Goal: Task Accomplishment & Management: Complete application form

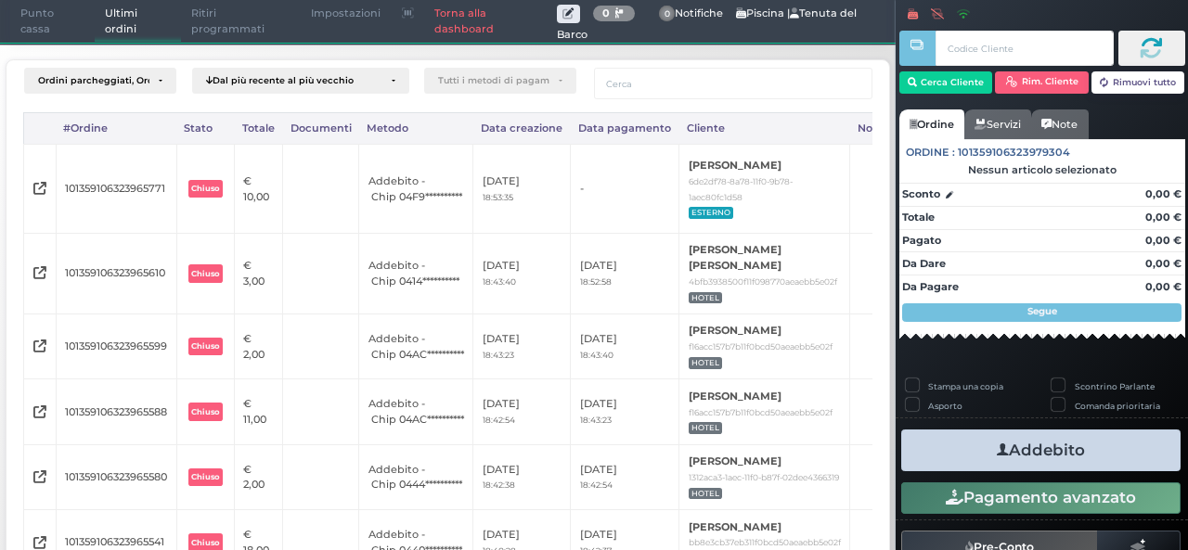
click at [477, 27] on link "Torna alla dashboard" at bounding box center [490, 22] width 133 height 42
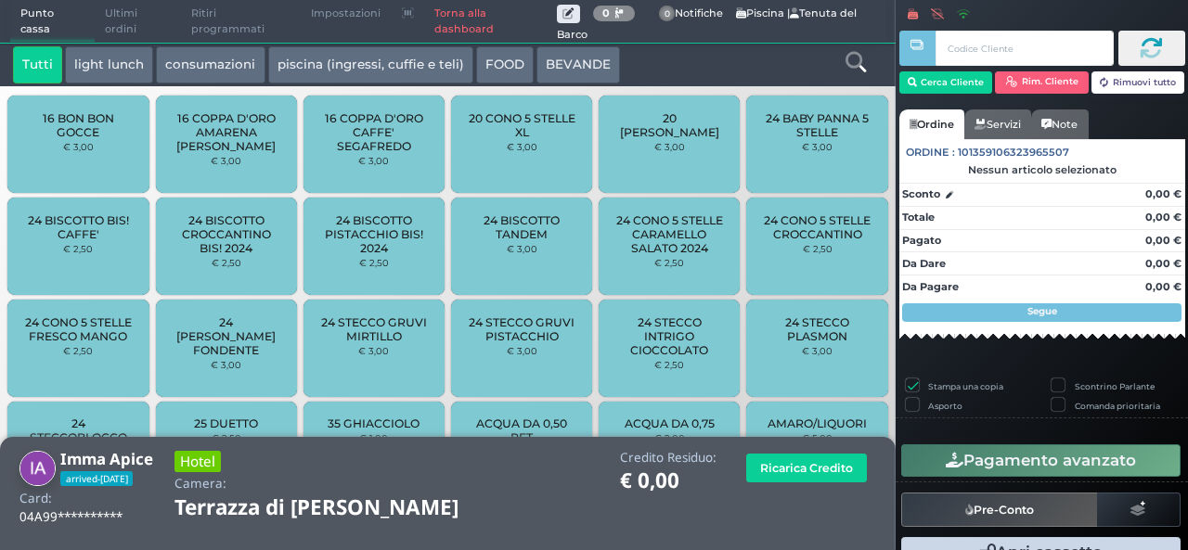
click at [467, 15] on link "Torna alla dashboard" at bounding box center [490, 22] width 133 height 42
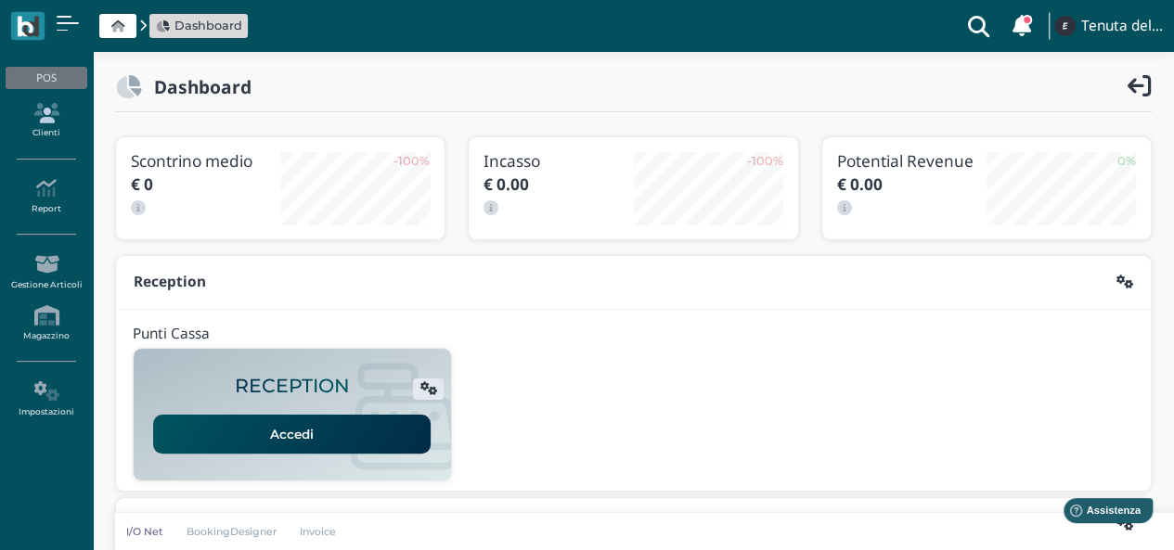
click at [39, 121] on icon at bounding box center [46, 113] width 81 height 20
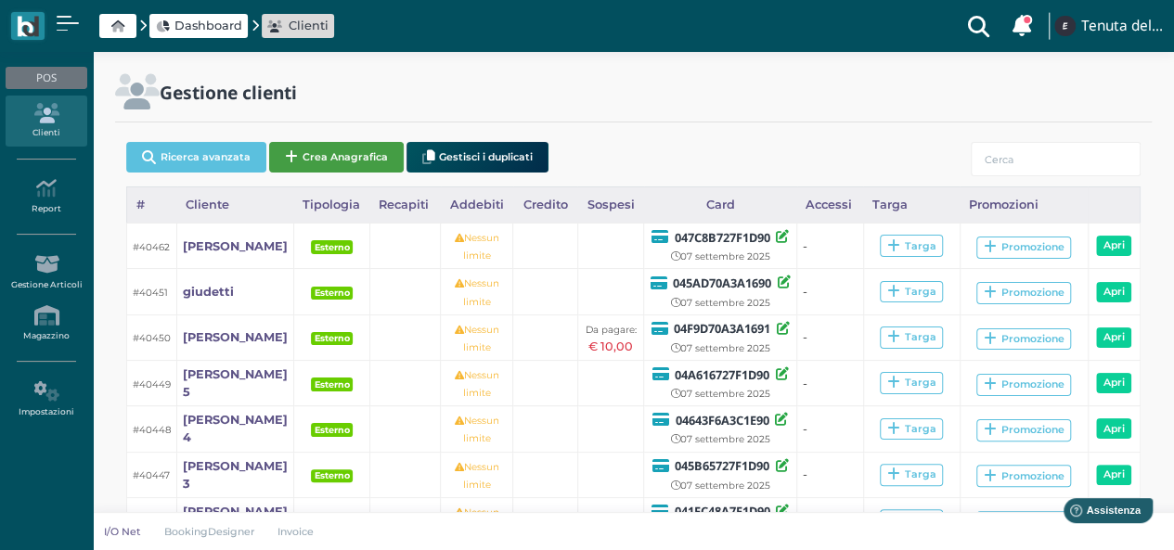
click at [324, 164] on button "Crea Anagrafica" at bounding box center [336, 157] width 135 height 31
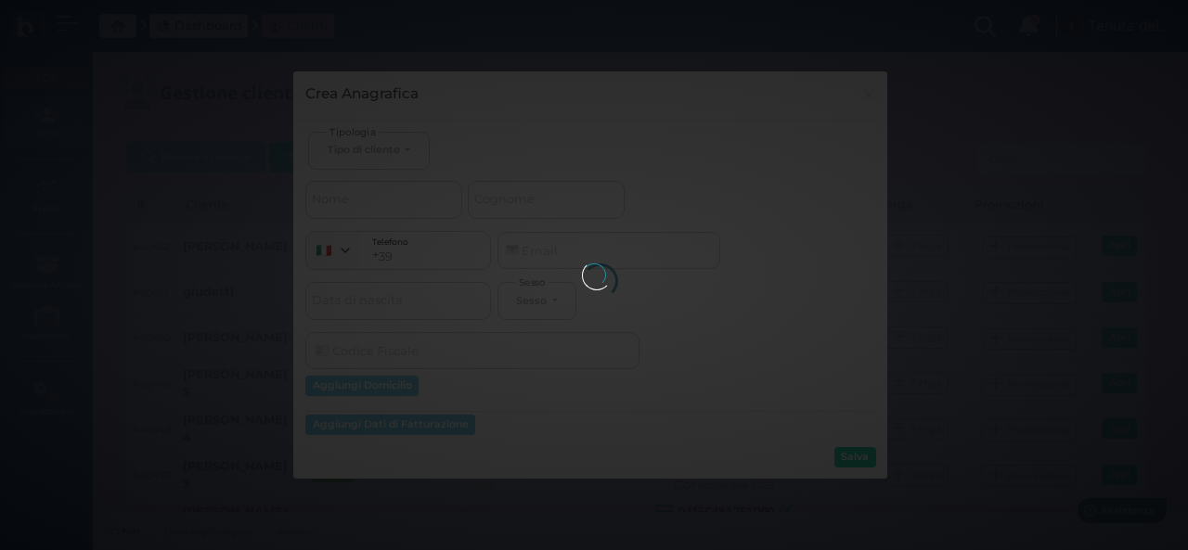
select select
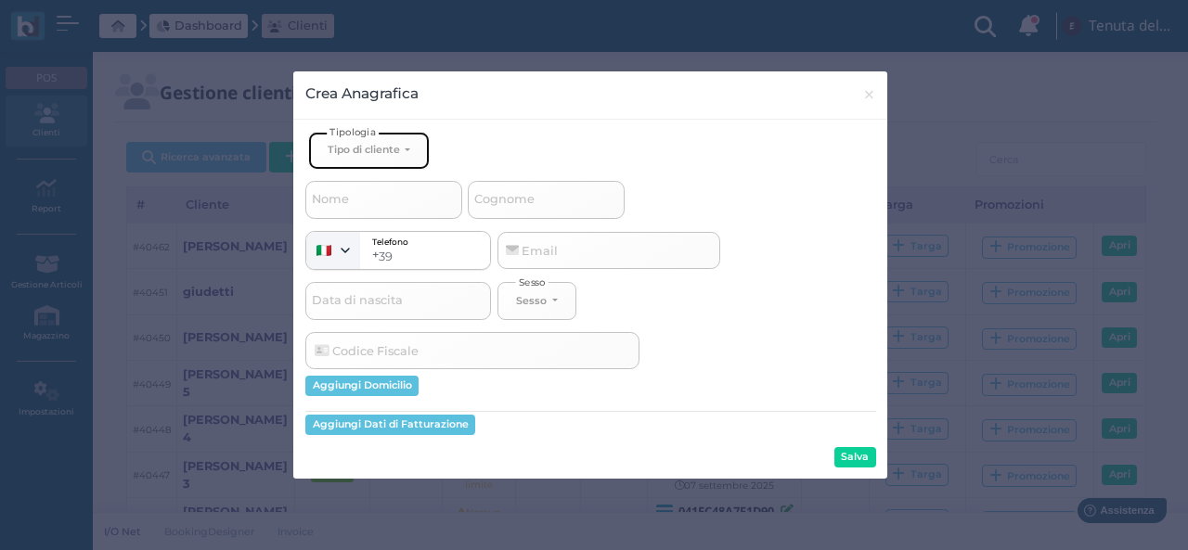
click at [375, 150] on div "Tipo di cliente" at bounding box center [364, 149] width 72 height 13
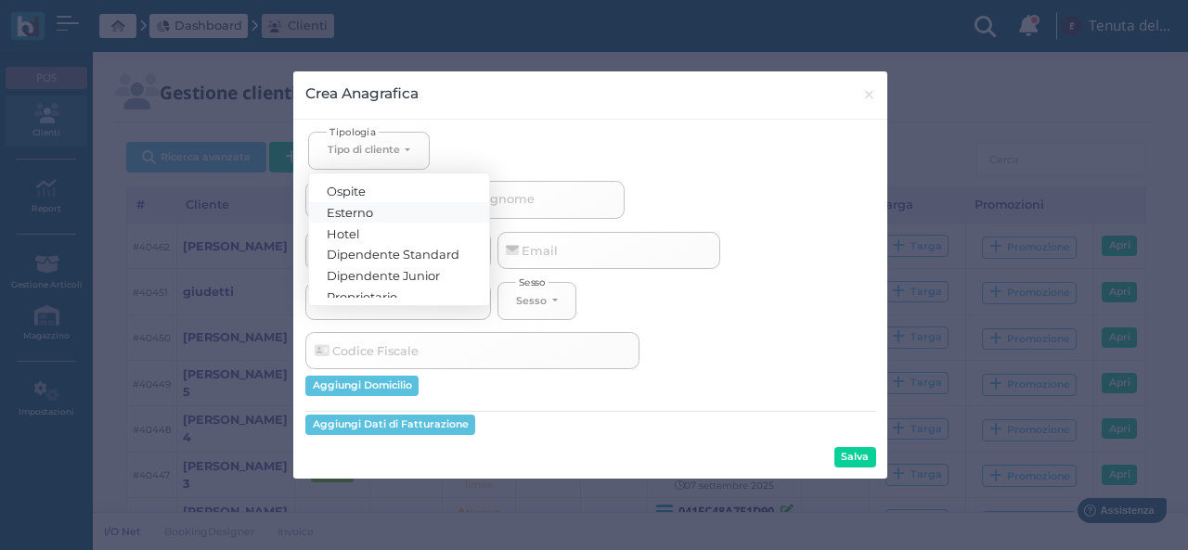
click at [347, 208] on span "Esterno" at bounding box center [351, 211] width 46 height 15
select select "[object Object]"
select select
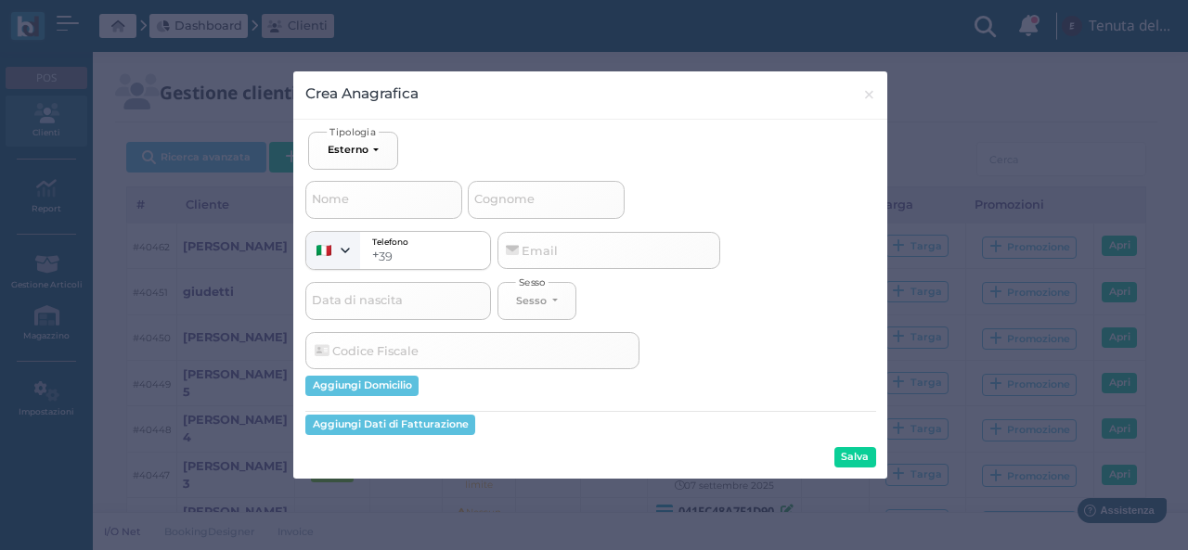
click at [516, 199] on span "Cognome" at bounding box center [504, 199] width 66 height 23
click at [516, 199] on input "Cognome" at bounding box center [546, 199] width 157 height 37
type input "l"
select select
type input "le"
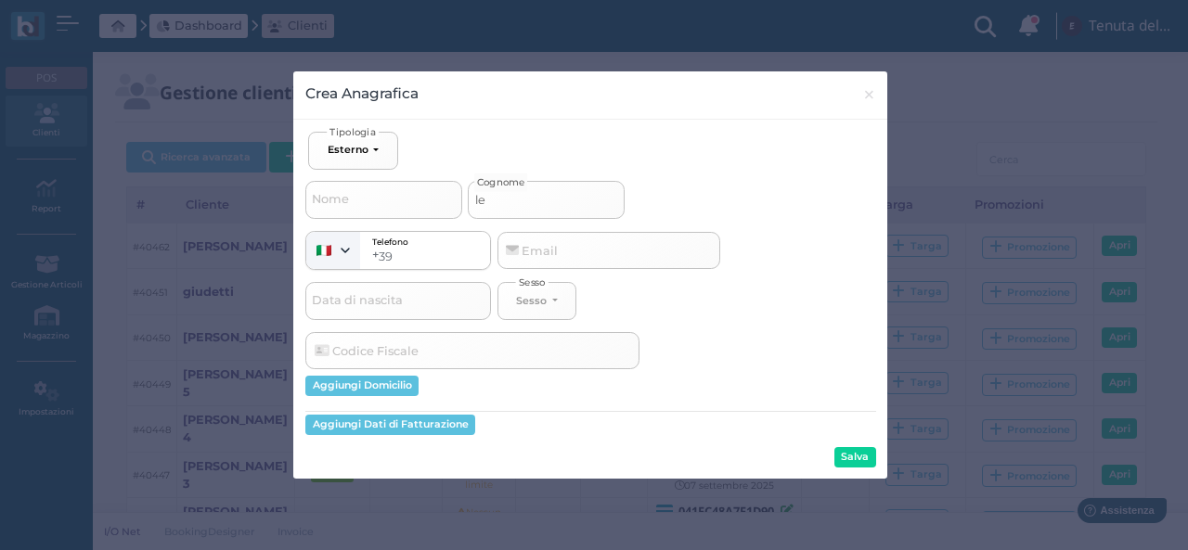
select select
type input "len"
select select
type input "lent"
select select
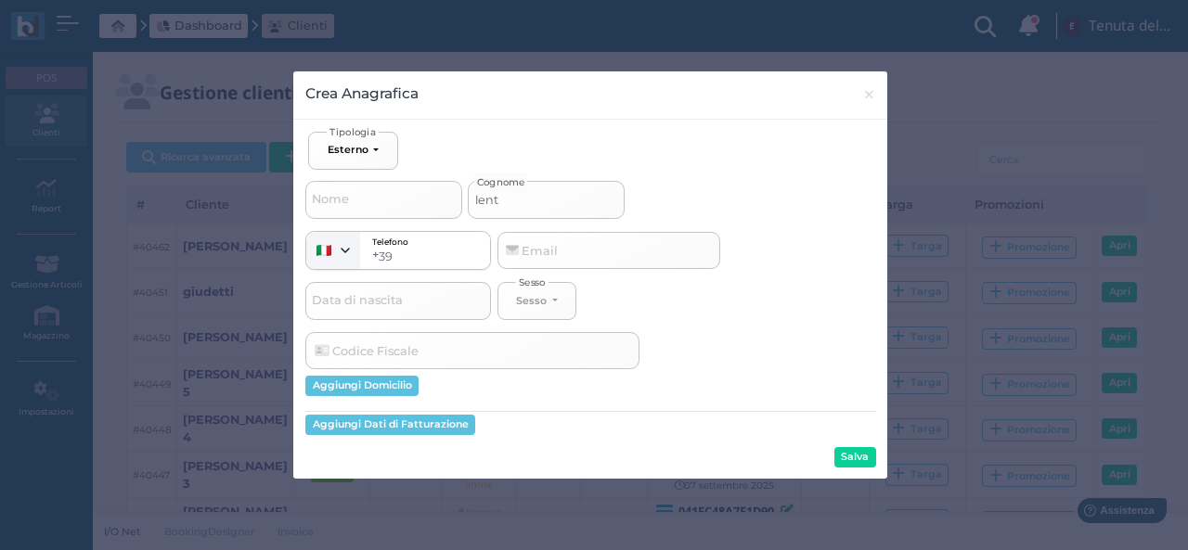
type input "lenti"
select select
type input "lenti"
select select
type input "lenti"
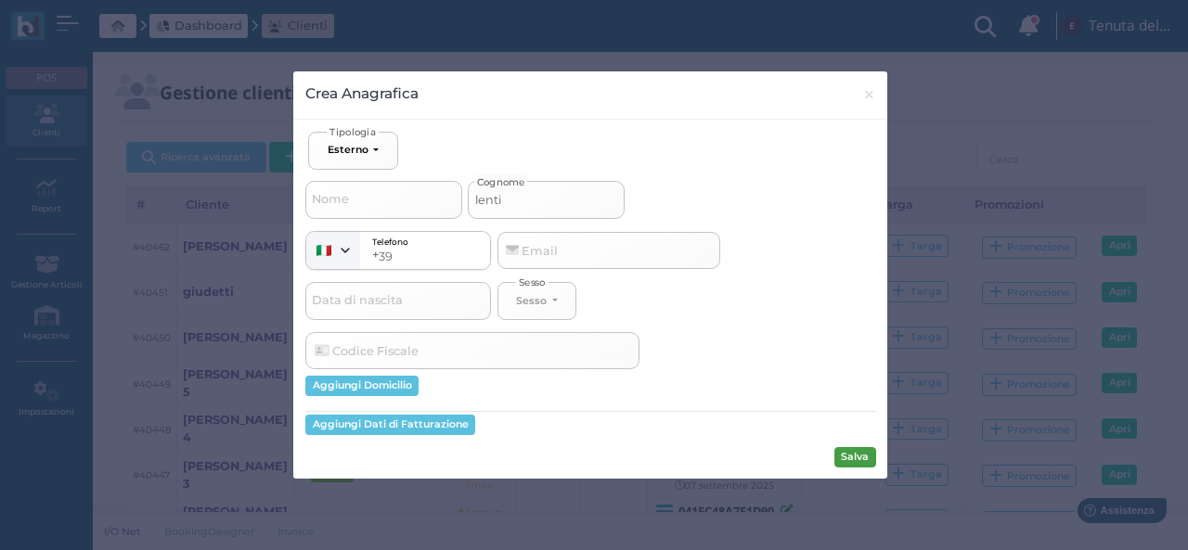
click at [861, 463] on button "Salva" at bounding box center [855, 457] width 42 height 20
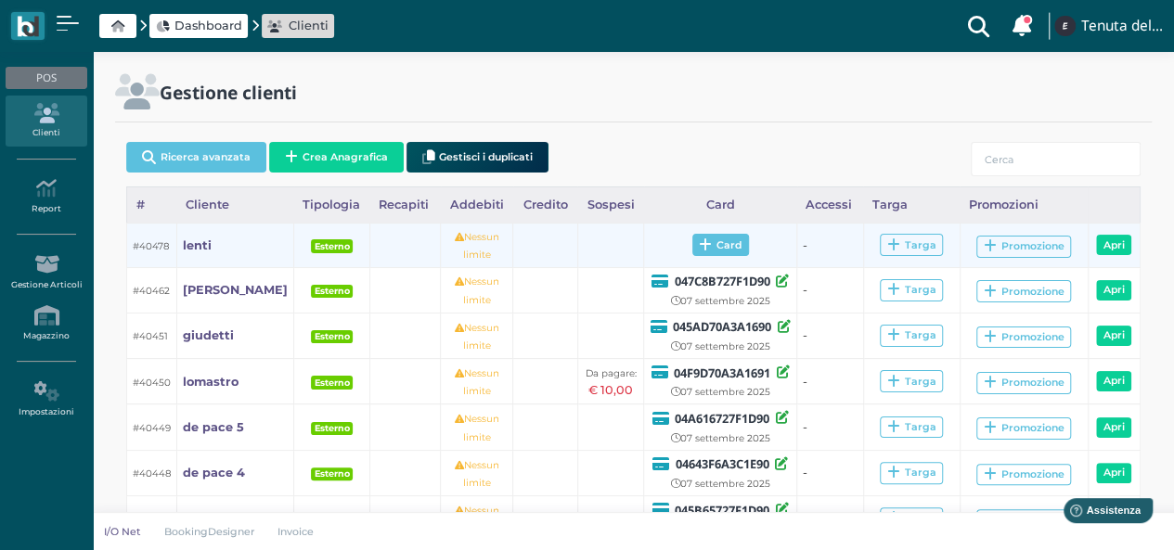
click at [707, 246] on span "Card" at bounding box center [720, 245] width 57 height 22
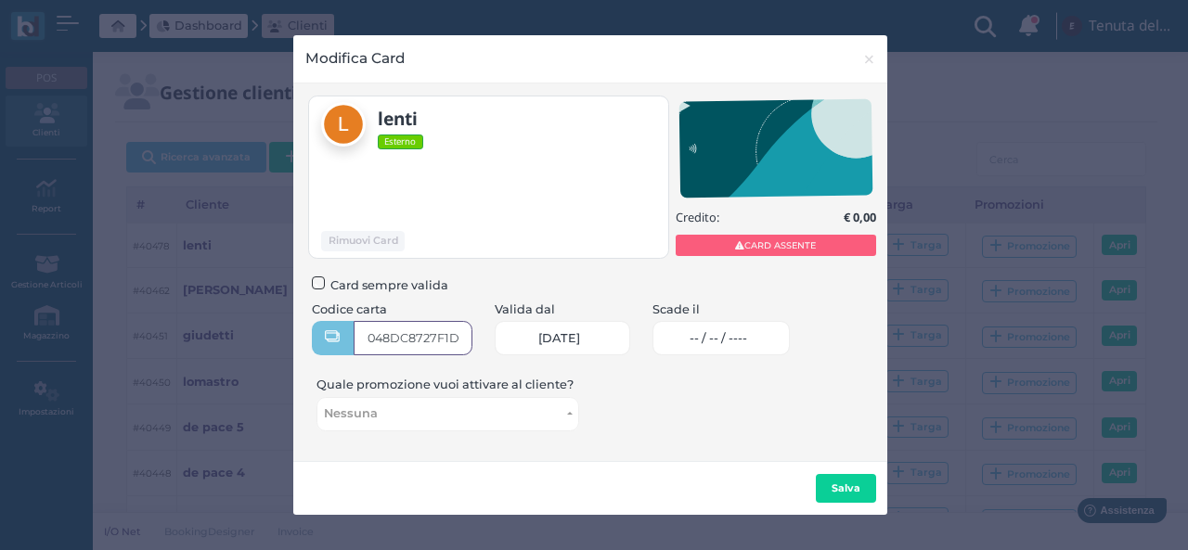
type input "048DC8727F1D90"
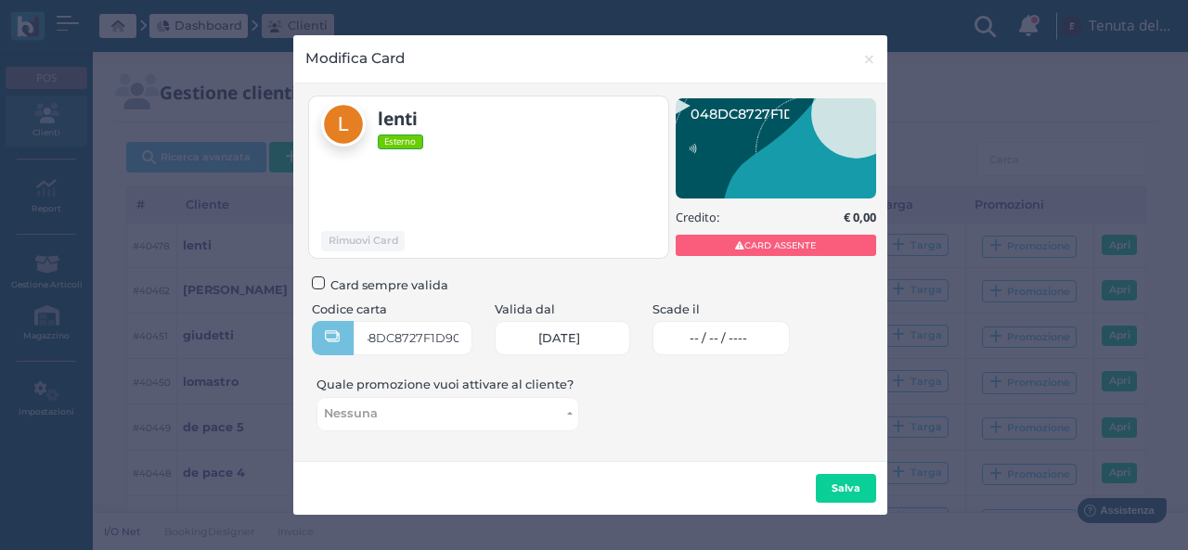
click at [722, 341] on span "-- / -- / ----" at bounding box center [718, 338] width 58 height 15
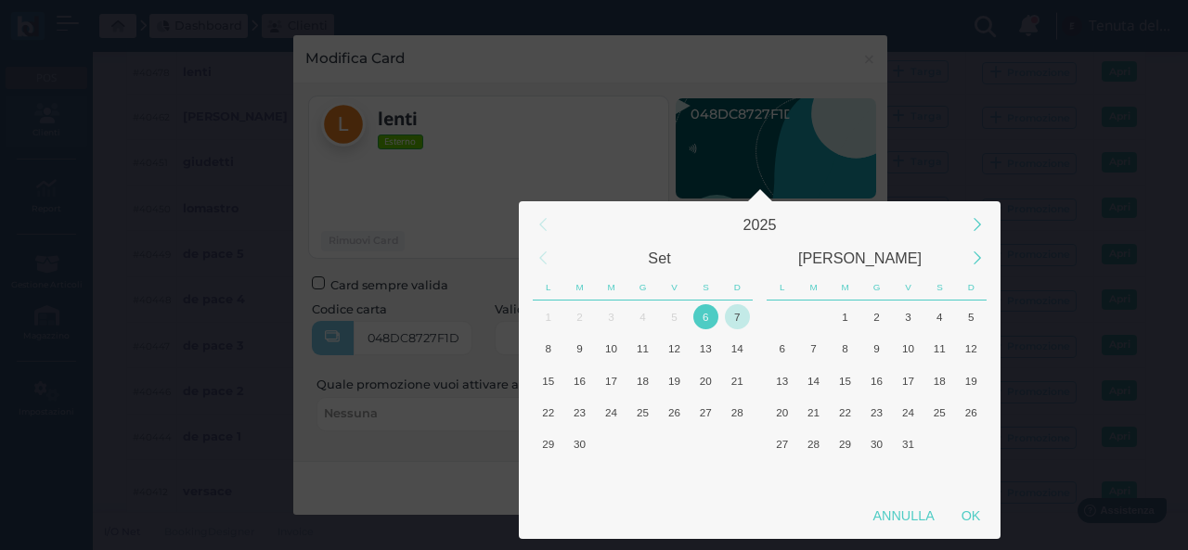
click at [736, 316] on div "7" at bounding box center [737, 316] width 25 height 25
click at [973, 511] on div "OK" at bounding box center [970, 515] width 46 height 33
type input "07/09/2025"
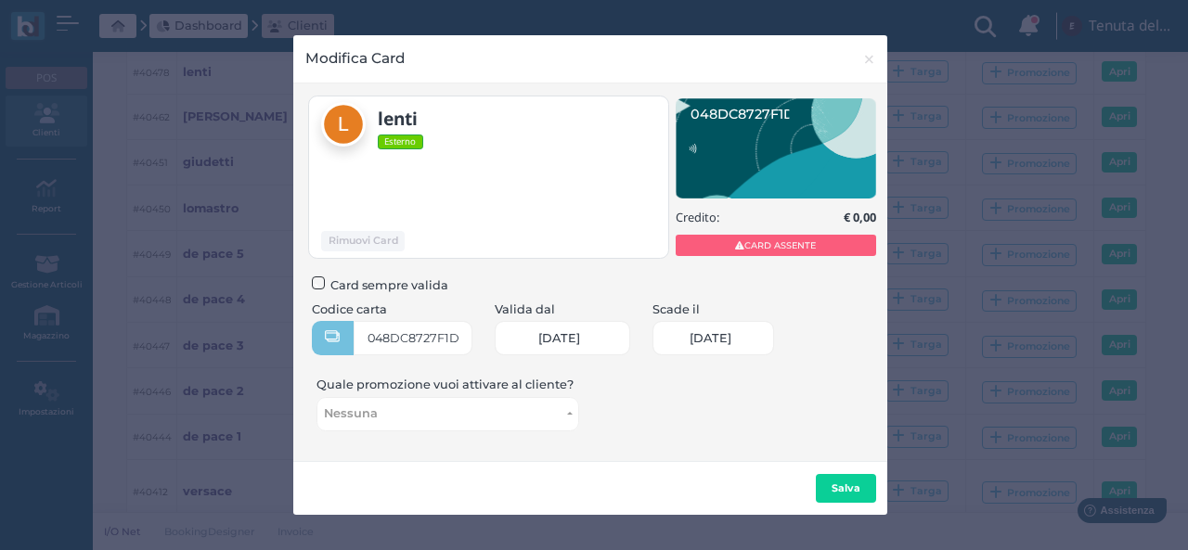
scroll to position [0, 80]
click at [843, 495] on button "Salva" at bounding box center [846, 489] width 60 height 30
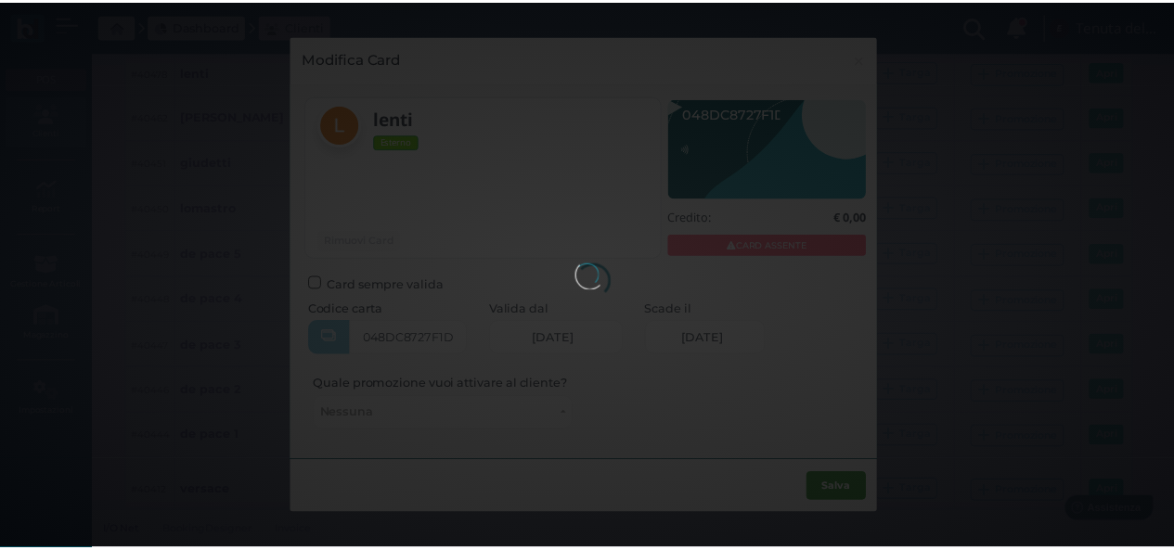
scroll to position [0, 0]
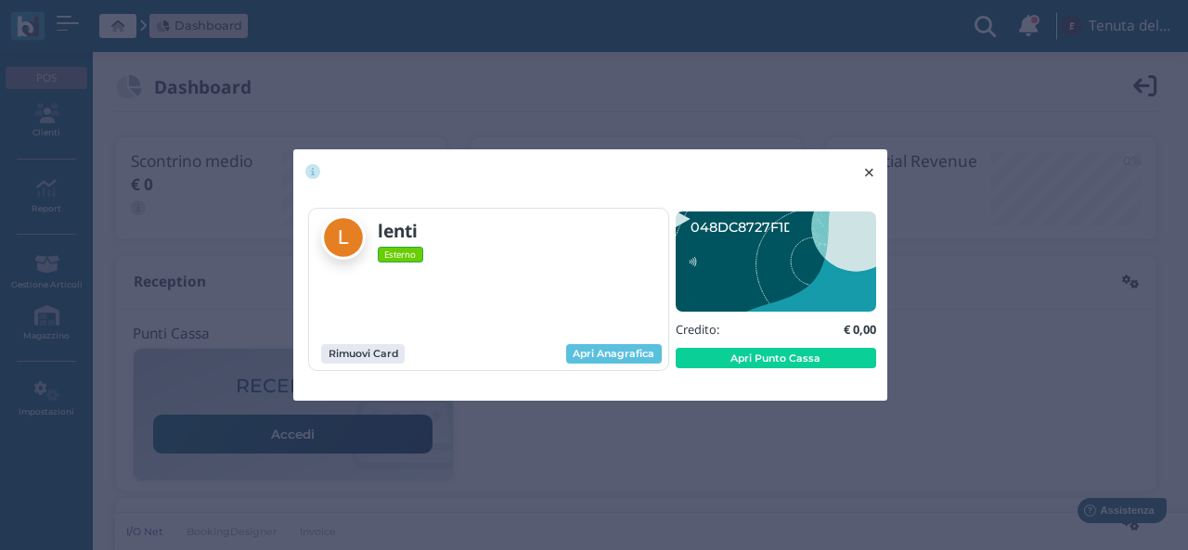
click at [874, 161] on span "×" at bounding box center [869, 173] width 14 height 24
click at [880, 168] on button "× close" at bounding box center [869, 172] width 38 height 47
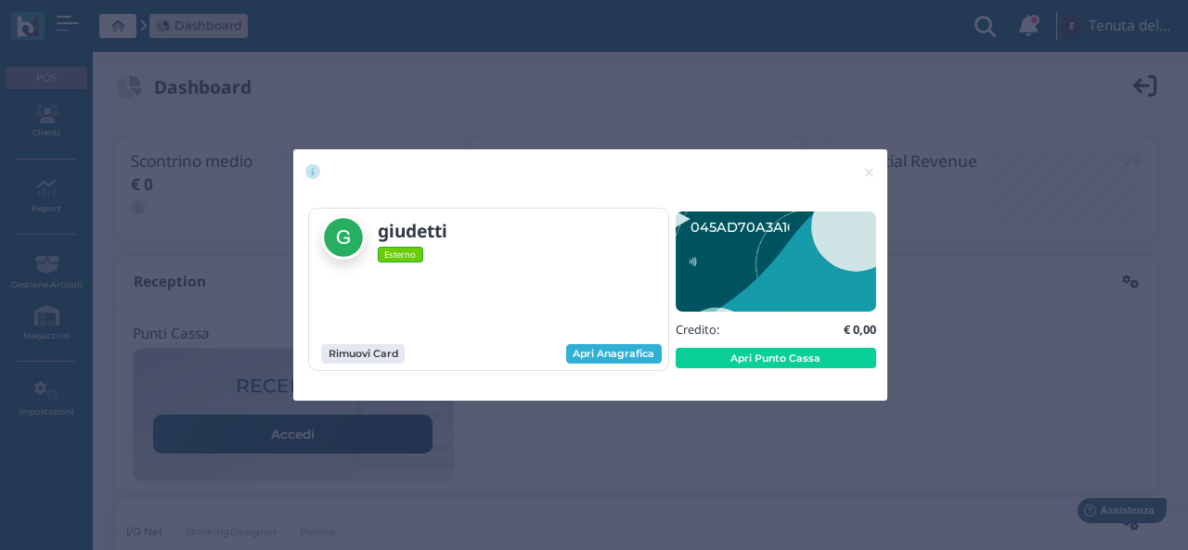
click at [633, 360] on link "Apri Anagrafica" at bounding box center [614, 354] width 96 height 20
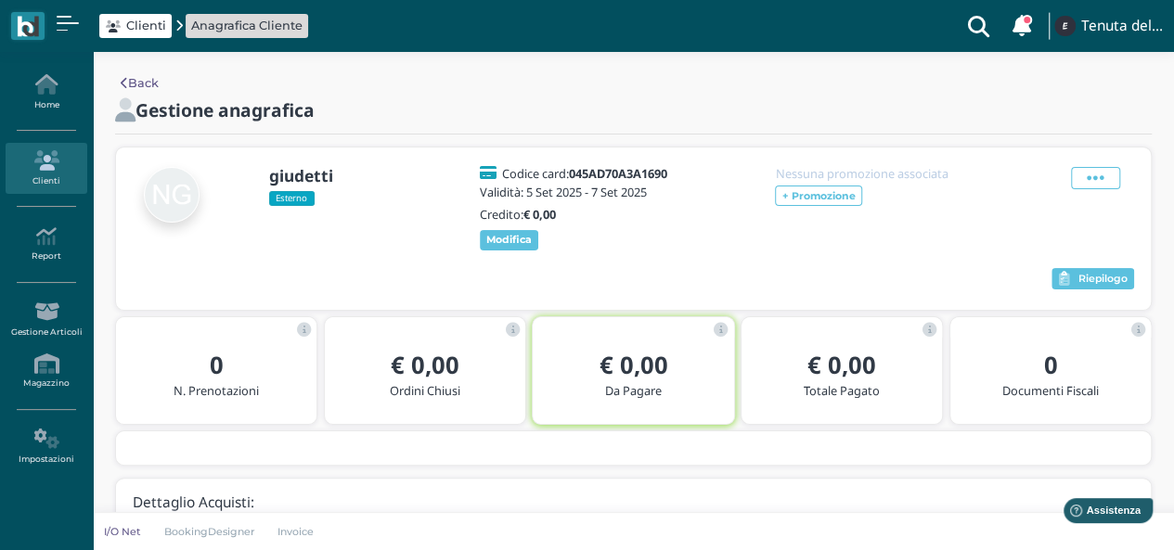
click at [375, 275] on div "giudetti Esterno Codice card: 045AD70A3A1690 Validità: 5 Set 2025 - 7 Set 2025 …" at bounding box center [633, 229] width 1035 height 162
click at [52, 100] on link "Home" at bounding box center [46, 92] width 81 height 51
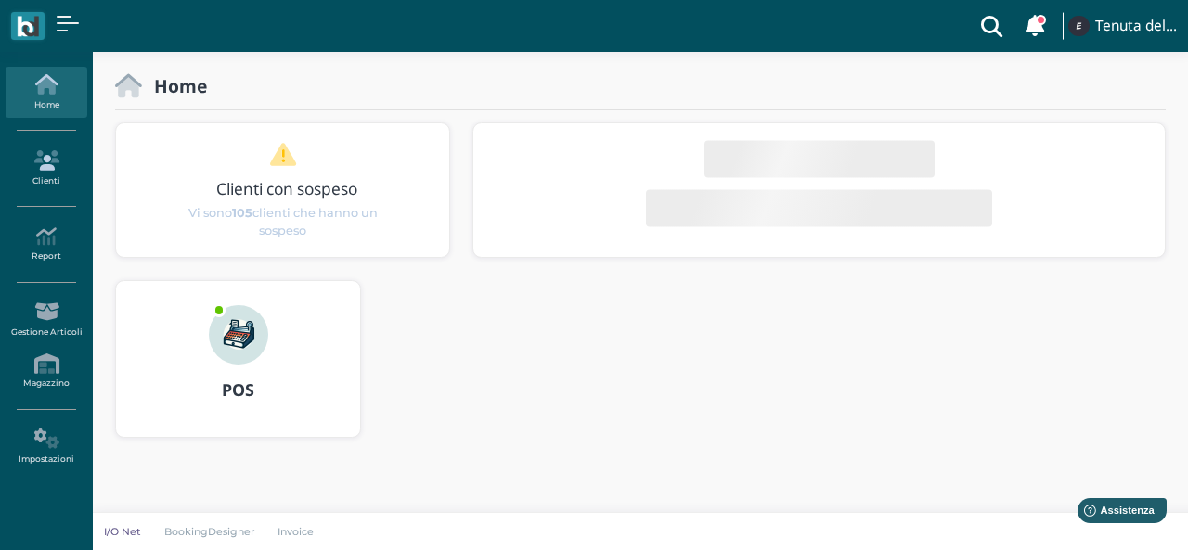
click at [58, 170] on link "Clienti" at bounding box center [46, 168] width 81 height 51
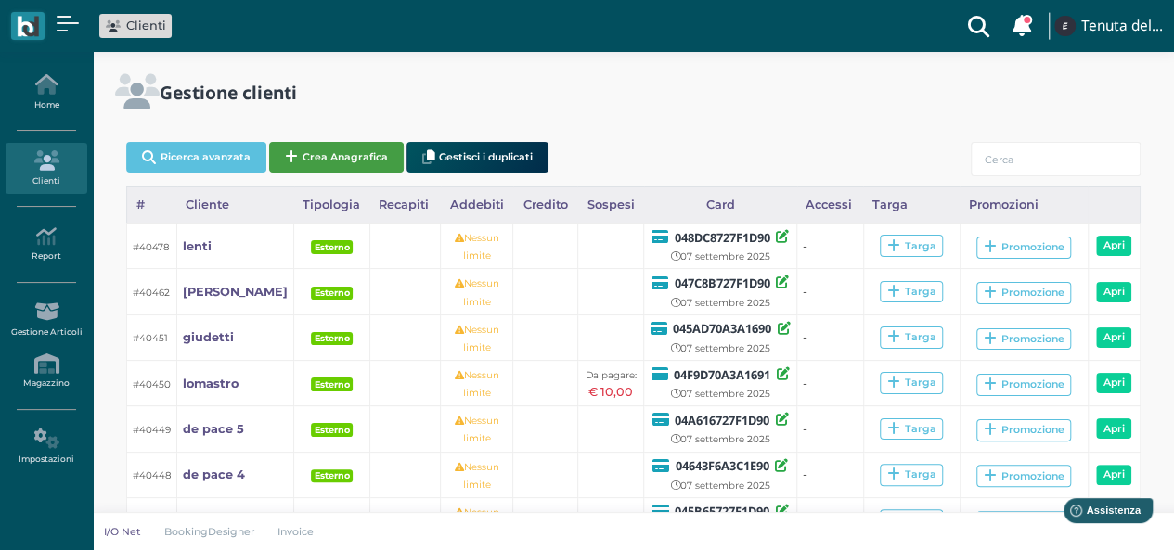
click at [310, 163] on button "Crea Anagrafica" at bounding box center [336, 157] width 135 height 31
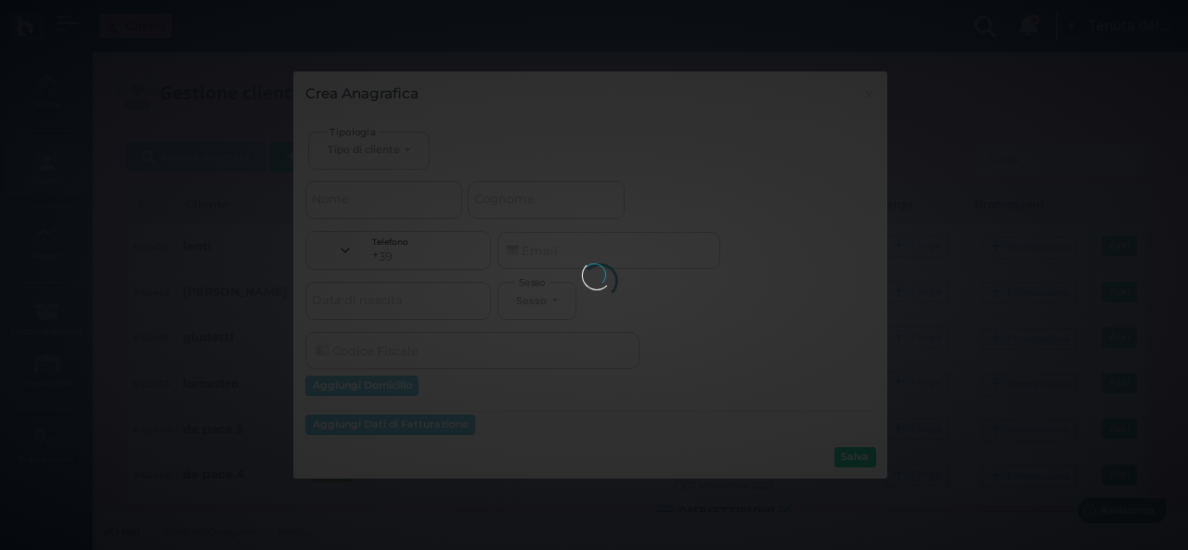
select select
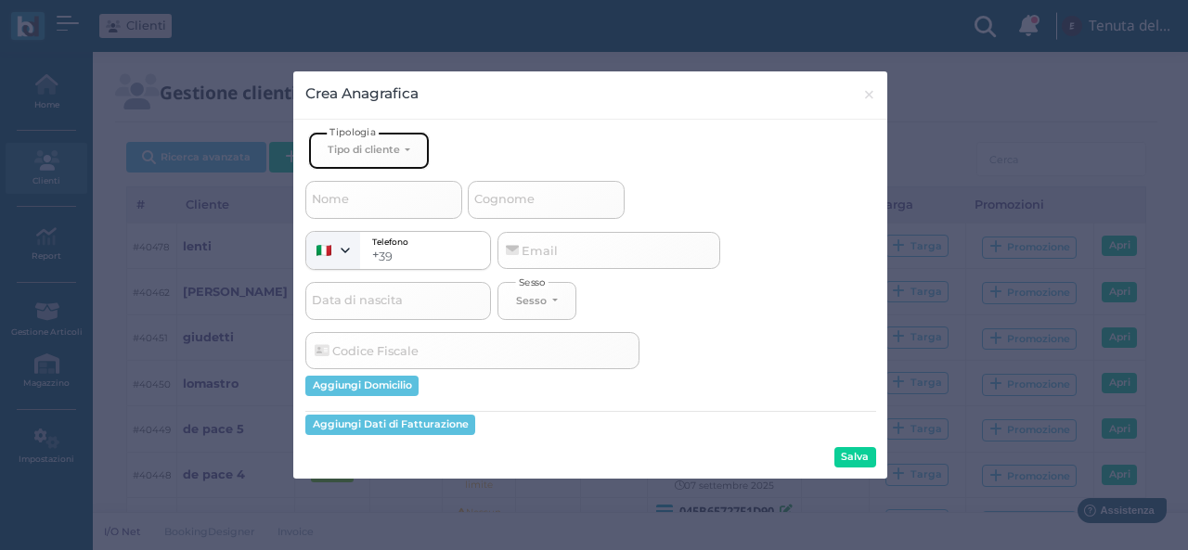
click at [380, 146] on div "Tipo di cliente" at bounding box center [364, 149] width 72 height 13
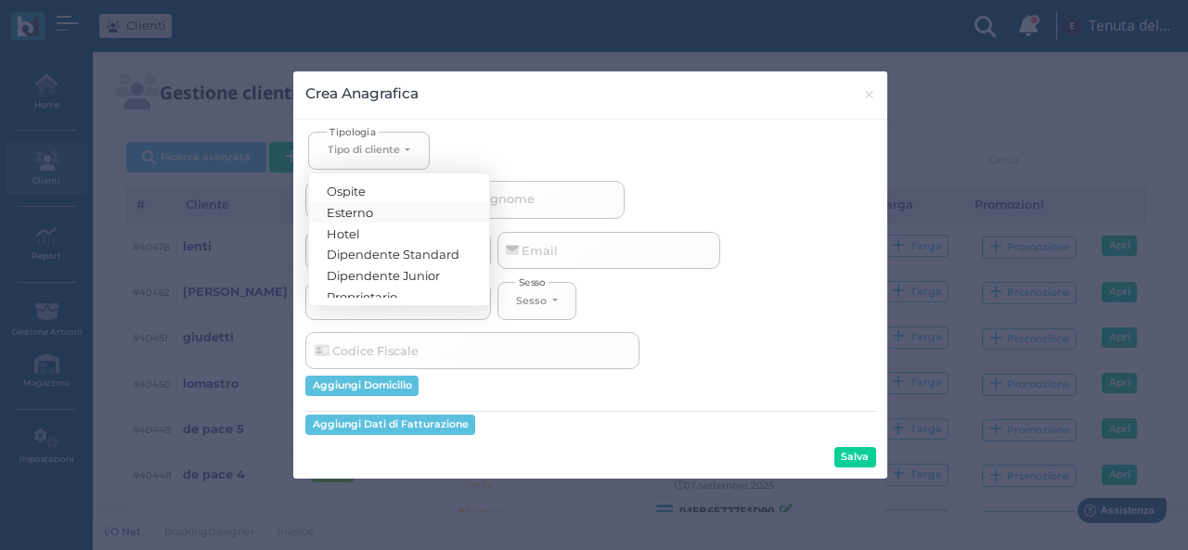
click at [371, 210] on span "Esterno" at bounding box center [351, 211] width 46 height 15
select select "[object Object]"
select select
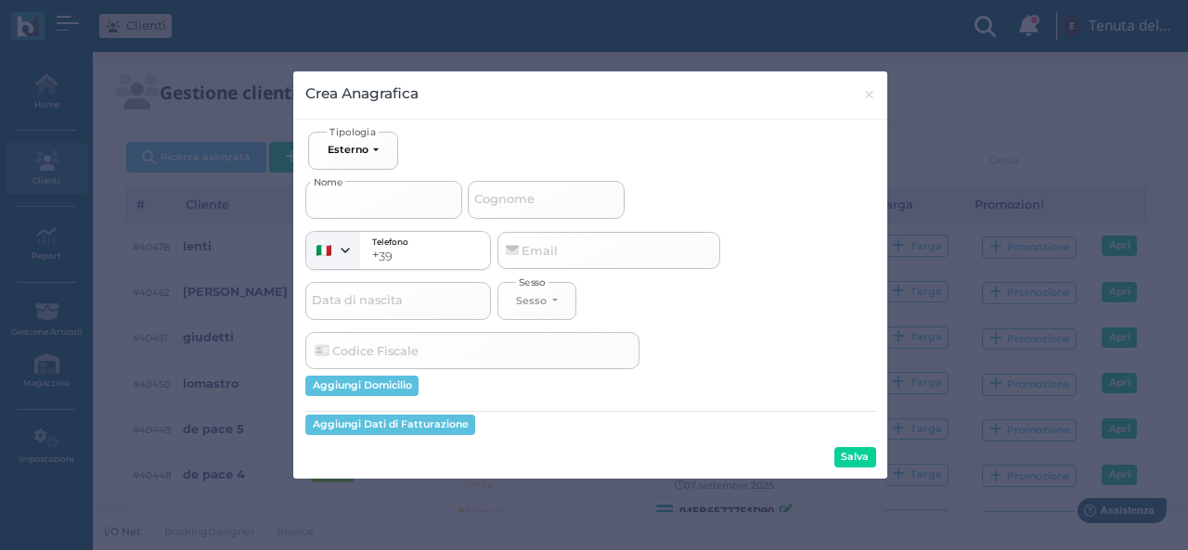
click at [376, 196] on input "Nome" at bounding box center [383, 199] width 157 height 37
type input "c"
select select
type input "ch"
select select
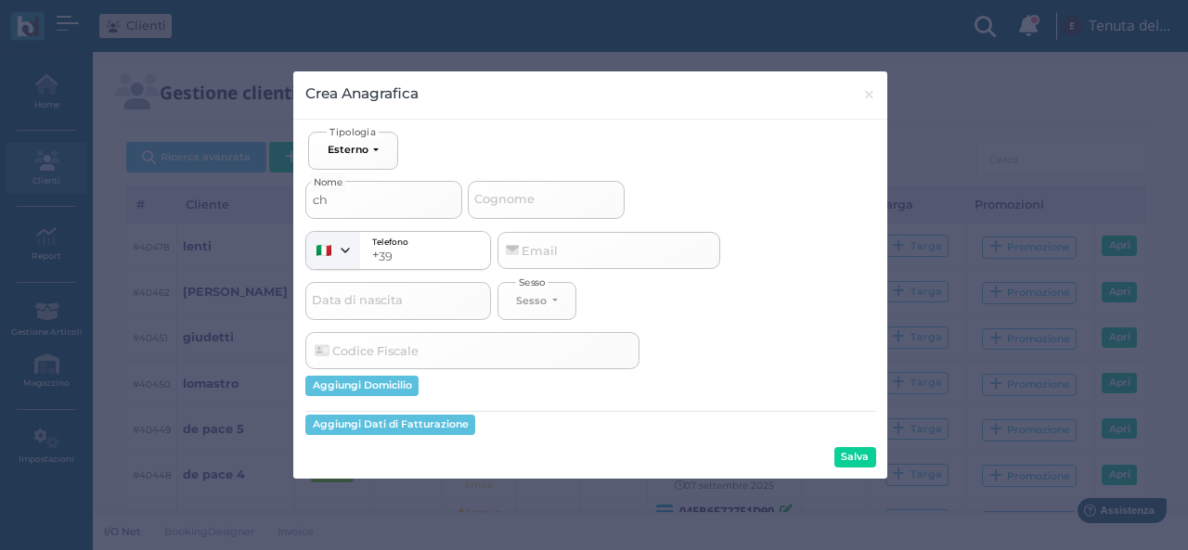
type input "chi"
select select
type input "chia"
select select
type input "chiar"
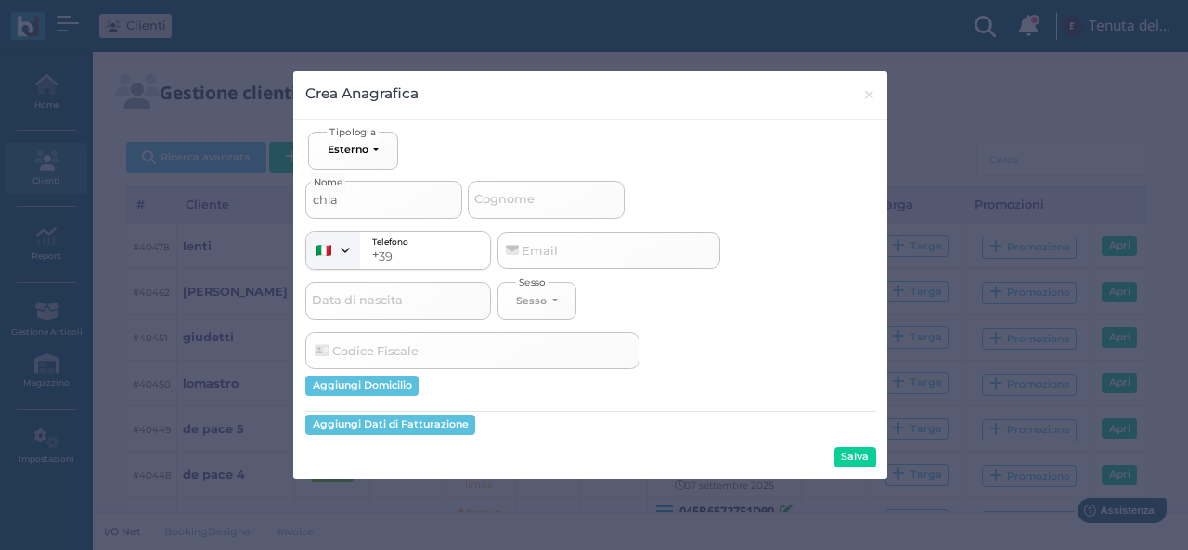
select select
type input "chiara"
select select
type input "chiara"
type input "s"
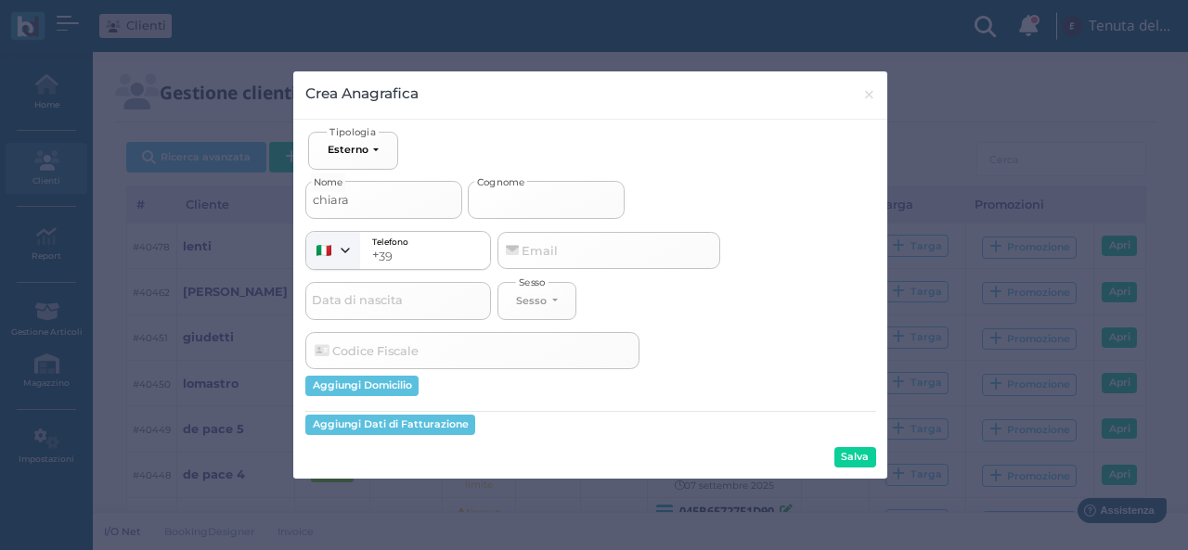
select select
type input "se"
select select
type input "seg"
select select
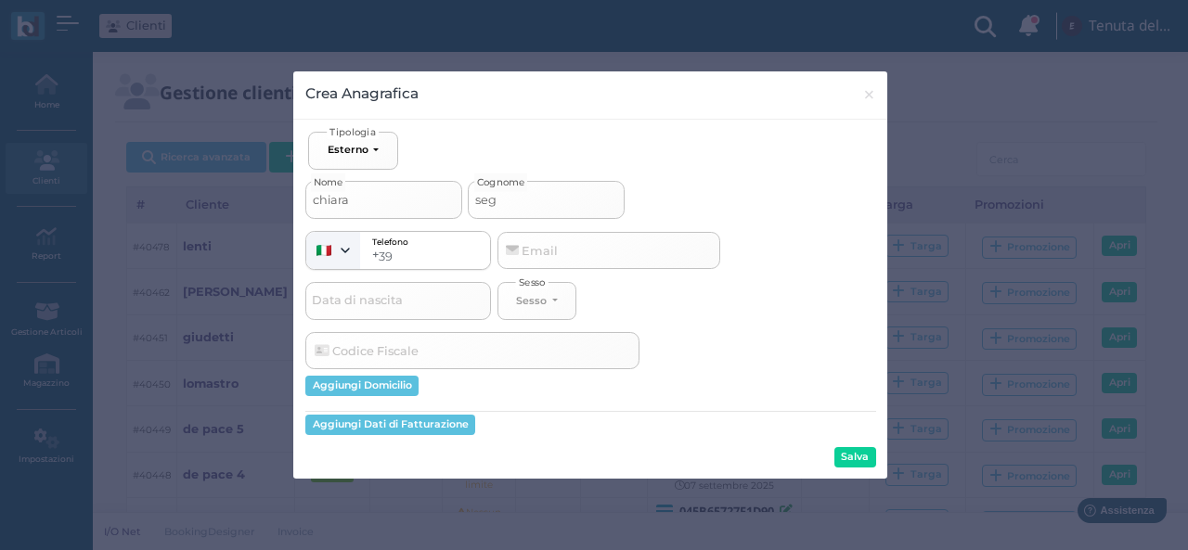
type input "segr"
select select
type input "segre"
select select
type input "segret"
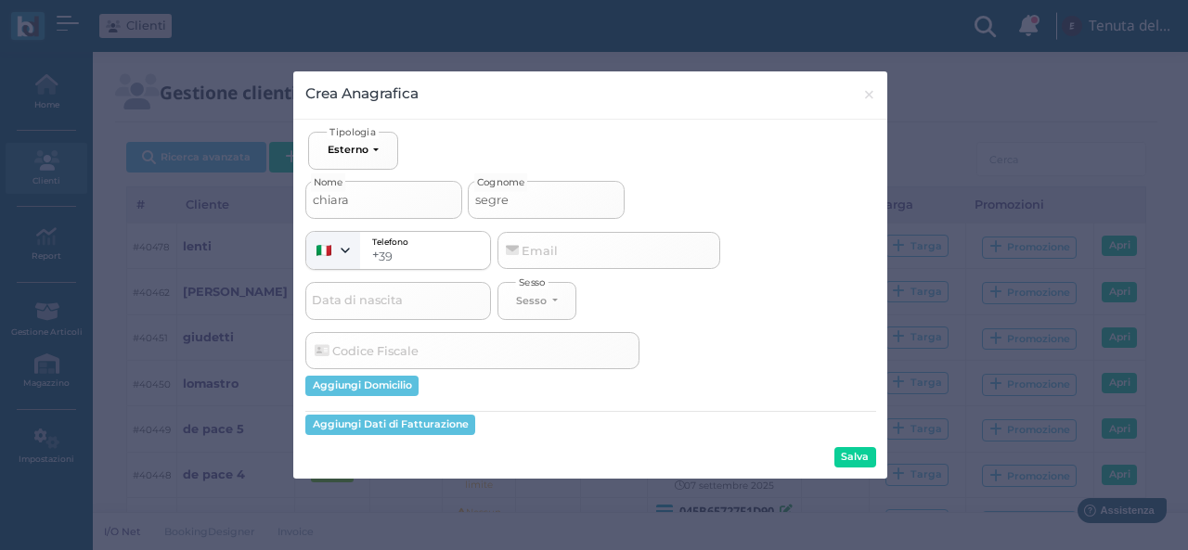
select select
type input "segreto"
select select
type input "segreto"
click at [860, 460] on button "Salva" at bounding box center [855, 457] width 42 height 20
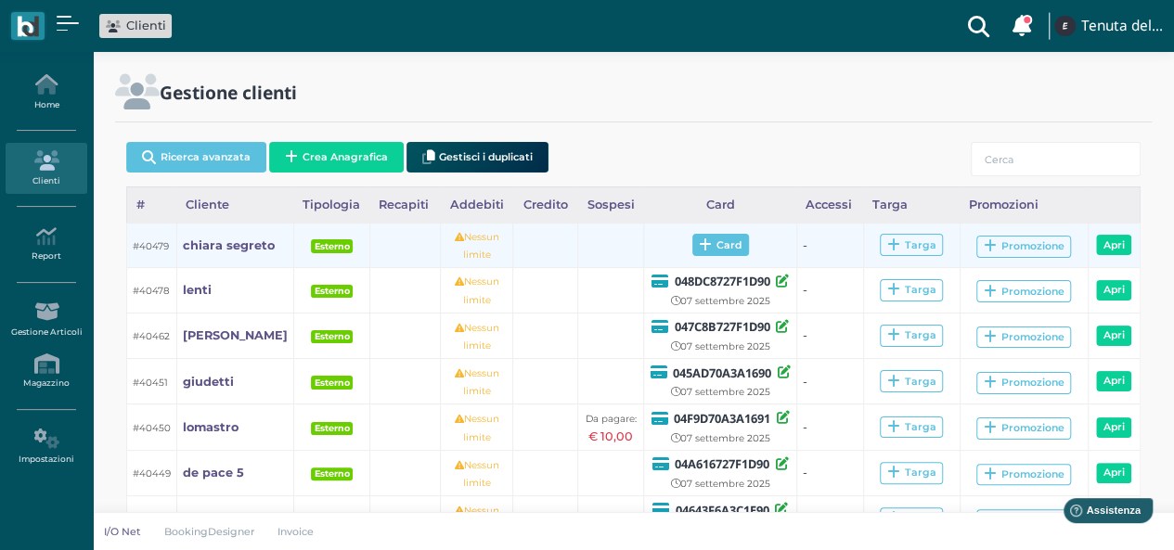
click at [733, 250] on span "Card" at bounding box center [720, 245] width 57 height 22
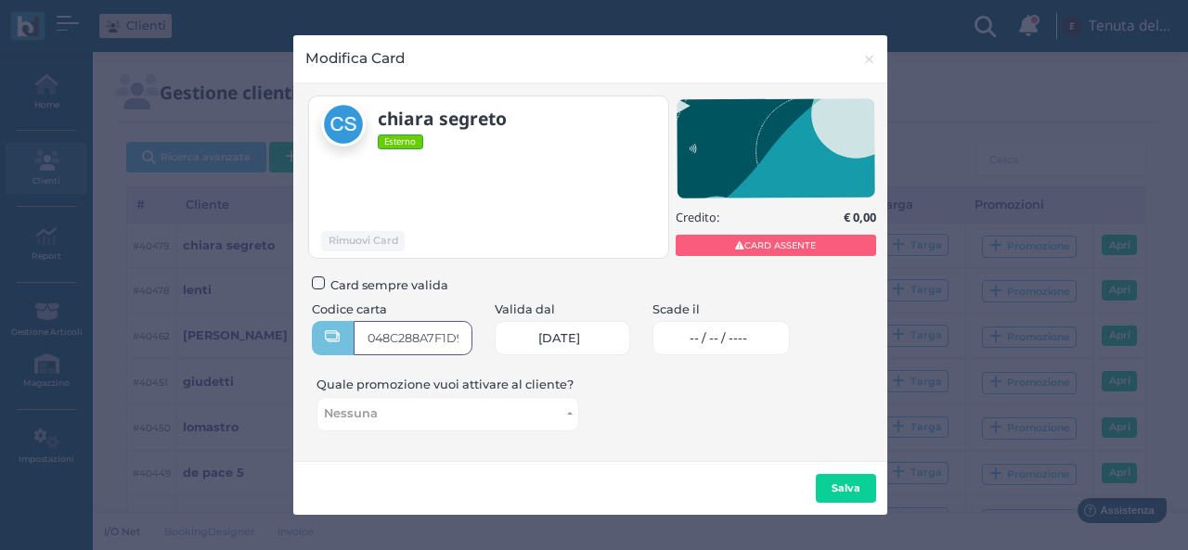
type input "048C288A7F1D90"
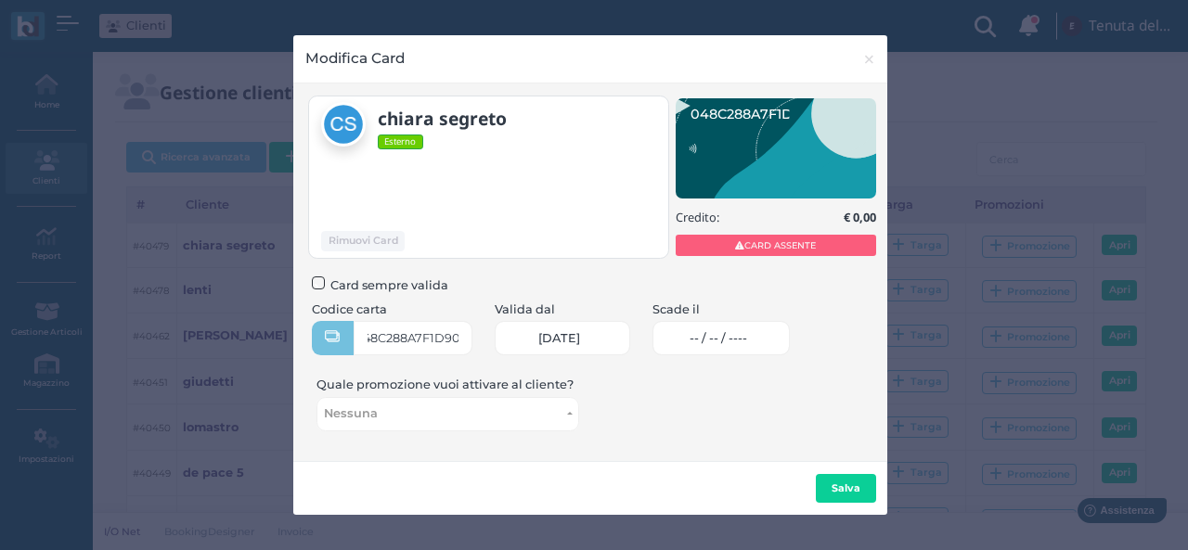
click at [737, 349] on link "-- / -- / ----" at bounding box center [721, 338] width 138 height 34
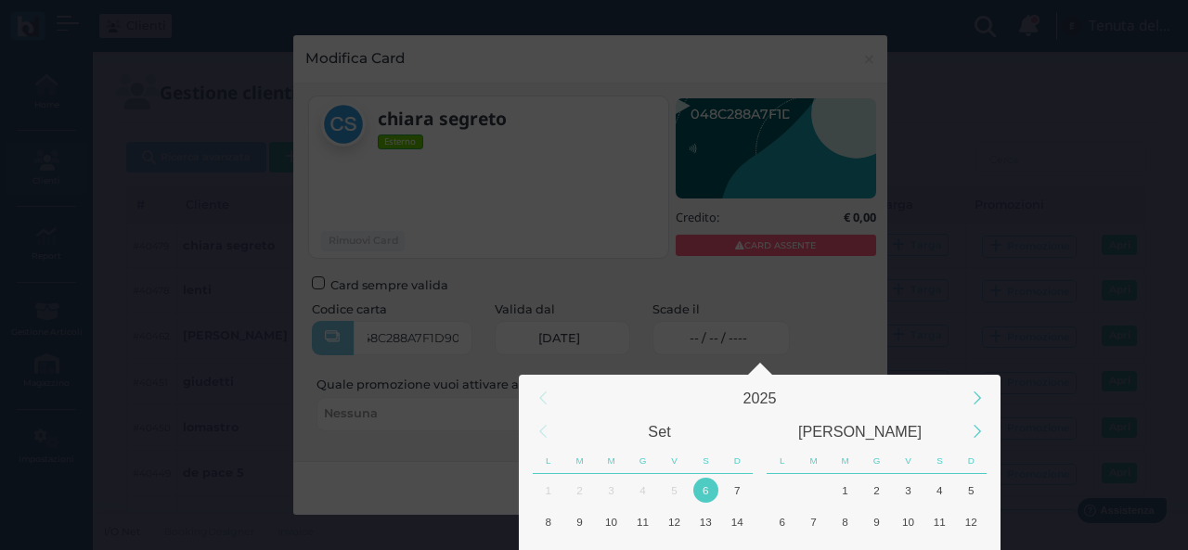
scroll to position [174, 0]
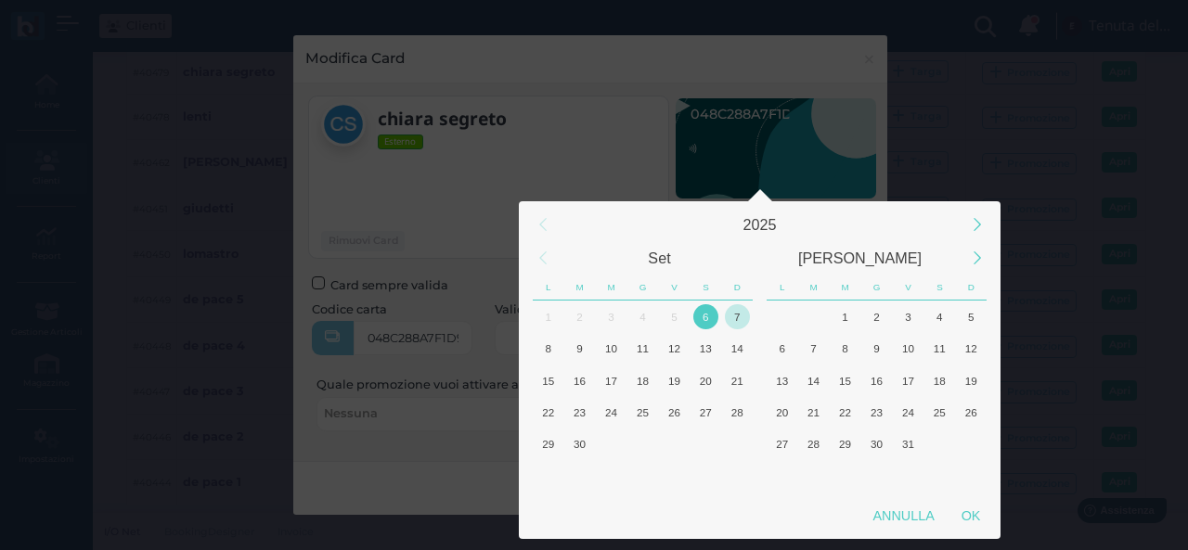
click at [732, 323] on div "7" at bounding box center [737, 316] width 25 height 25
click at [976, 524] on div "OK" at bounding box center [970, 515] width 46 height 33
type input "07/09/2025"
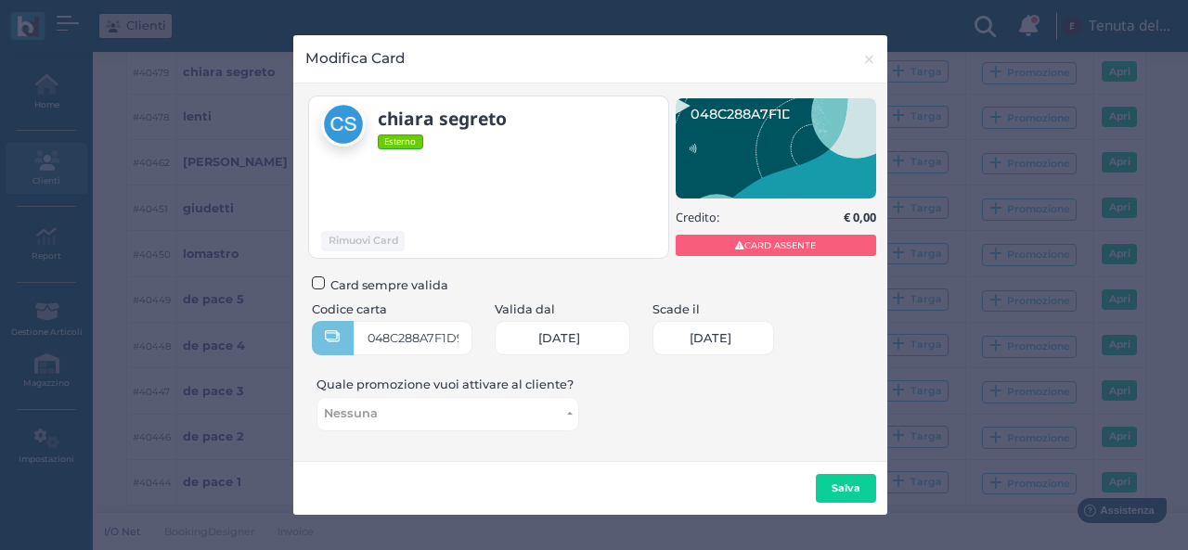
scroll to position [0, 80]
click at [838, 487] on b "Salva" at bounding box center [845, 488] width 29 height 13
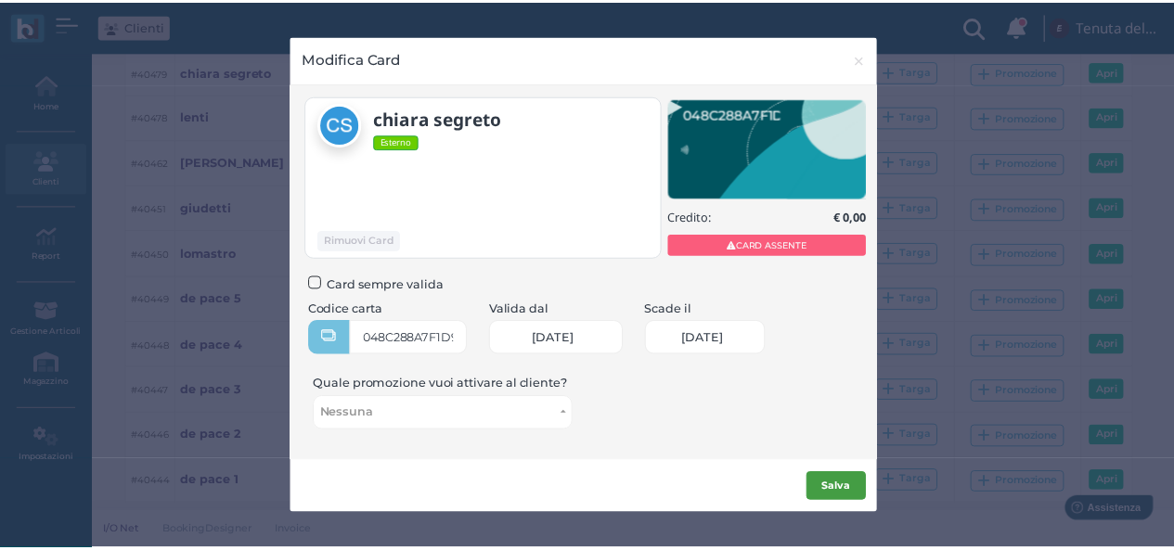
scroll to position [0, 0]
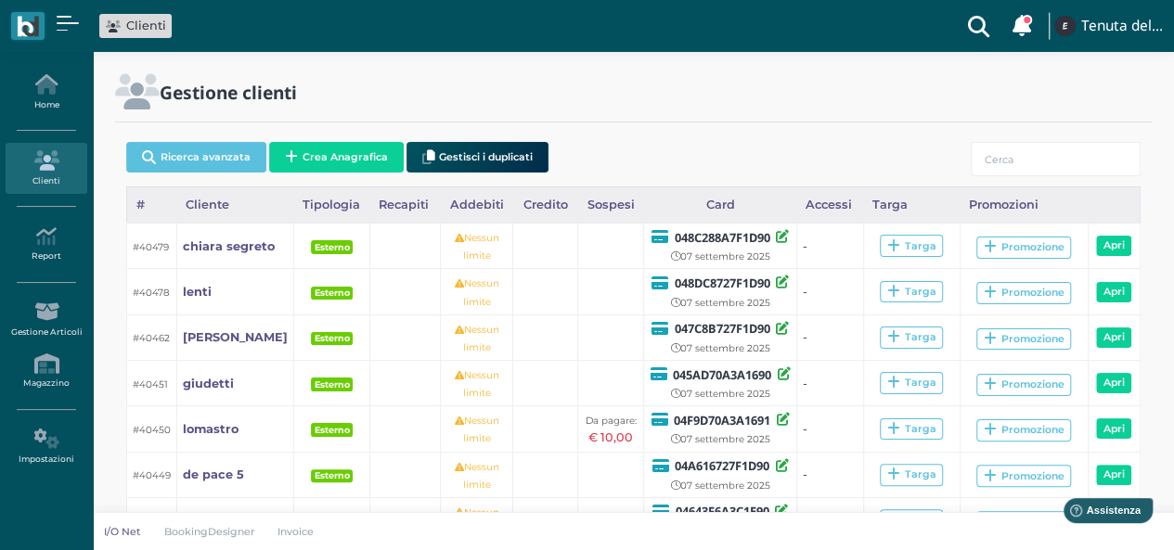
click at [668, 109] on div "Gestione clienti" at bounding box center [413, 91] width 596 height 35
